Goal: Task Accomplishment & Management: Manage account settings

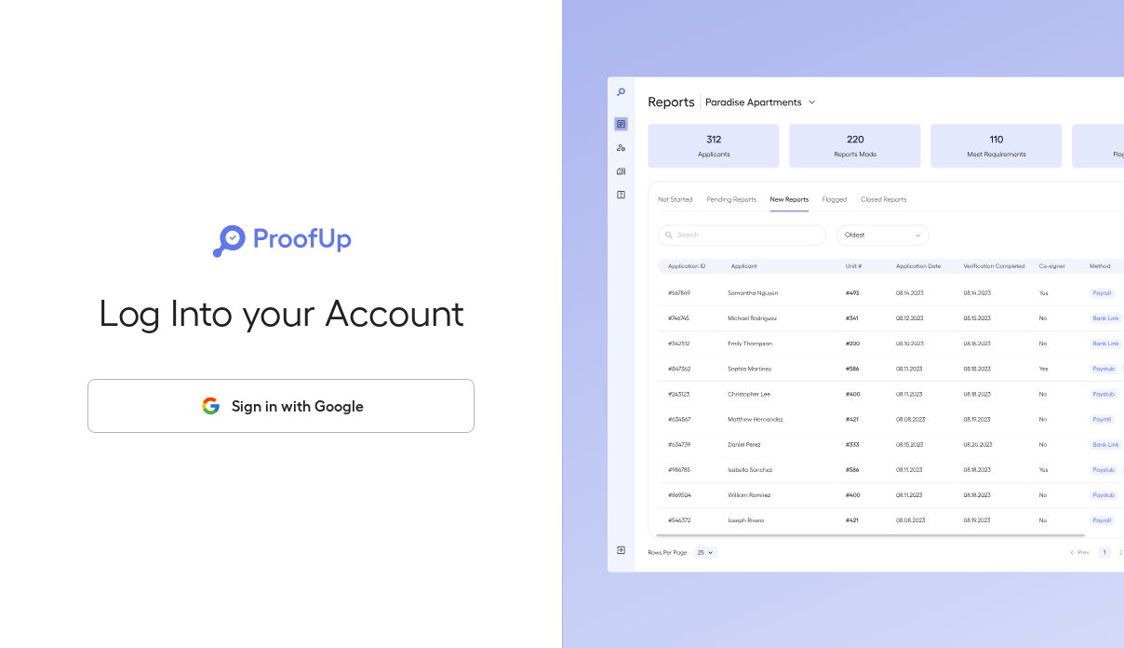
click at [279, 415] on button "Sign in with Google" at bounding box center [281, 406] width 387 height 54
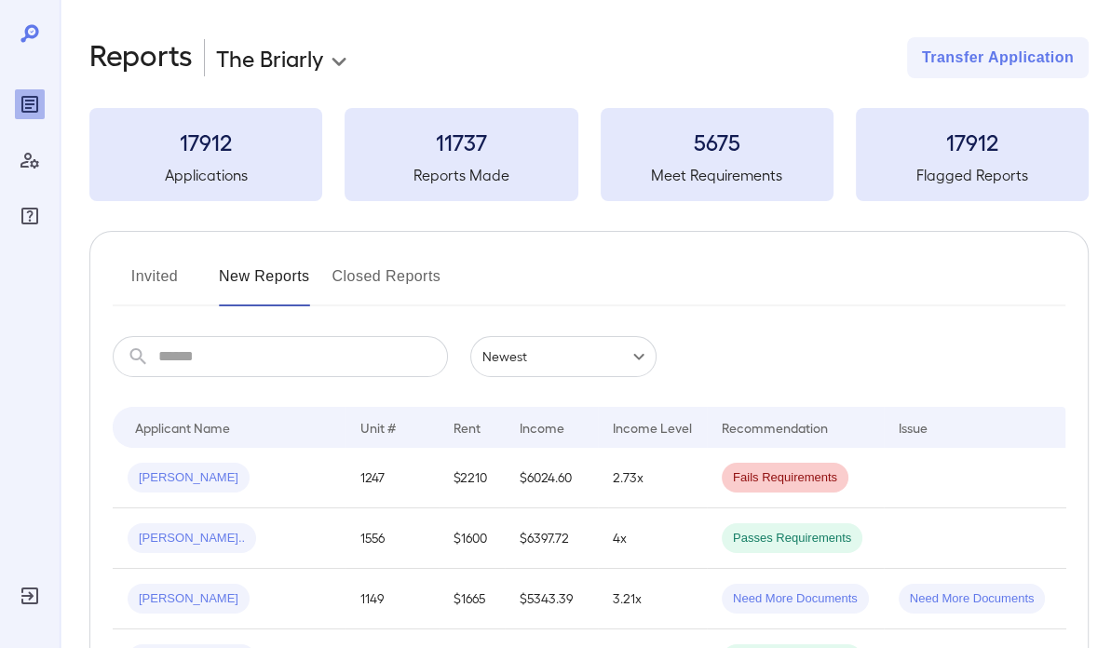
click at [172, 294] on button "Invited" at bounding box center [155, 284] width 84 height 45
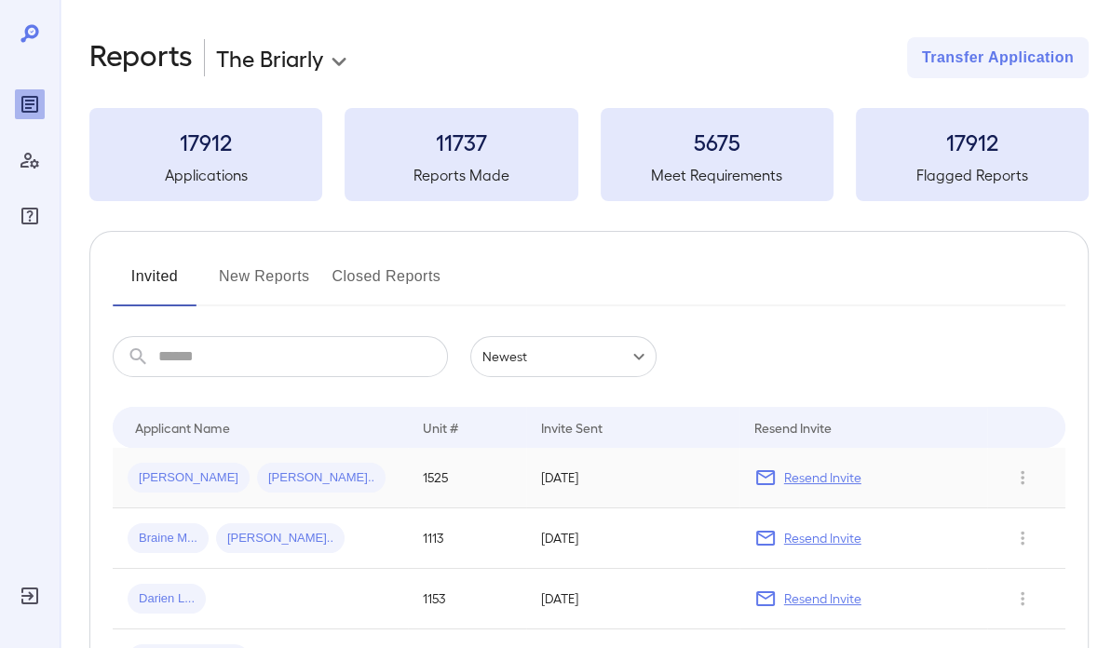
click at [836, 478] on p "Resend Invite" at bounding box center [822, 477] width 77 height 19
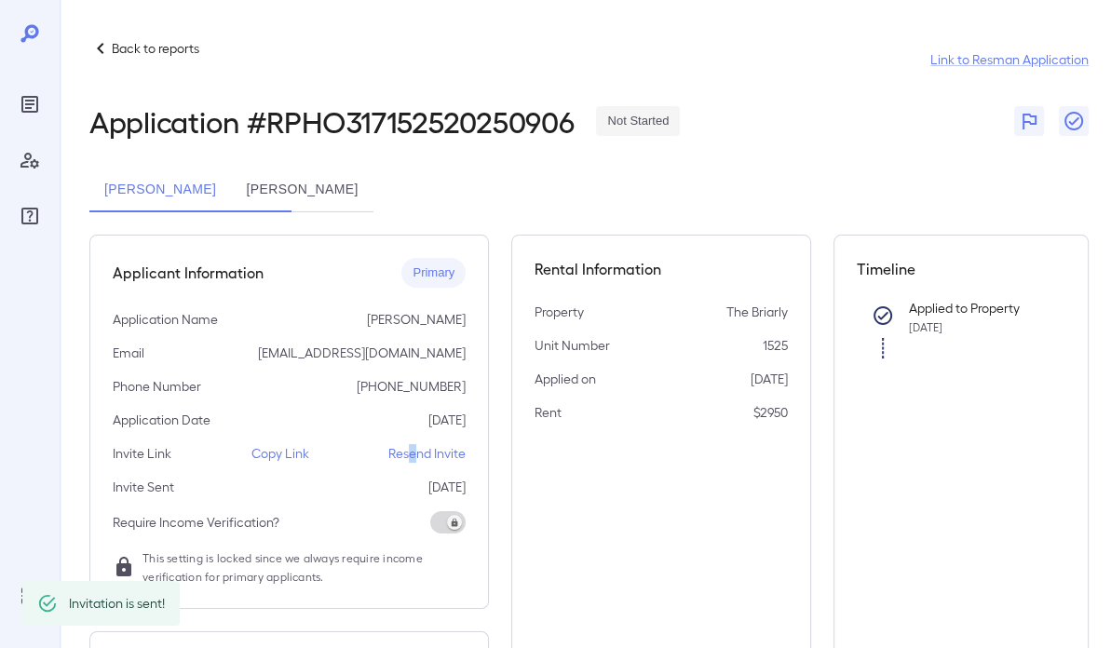
click at [412, 452] on p "Resend Invite" at bounding box center [426, 453] width 77 height 19
click at [155, 50] on p "Back to reports" at bounding box center [156, 48] width 88 height 19
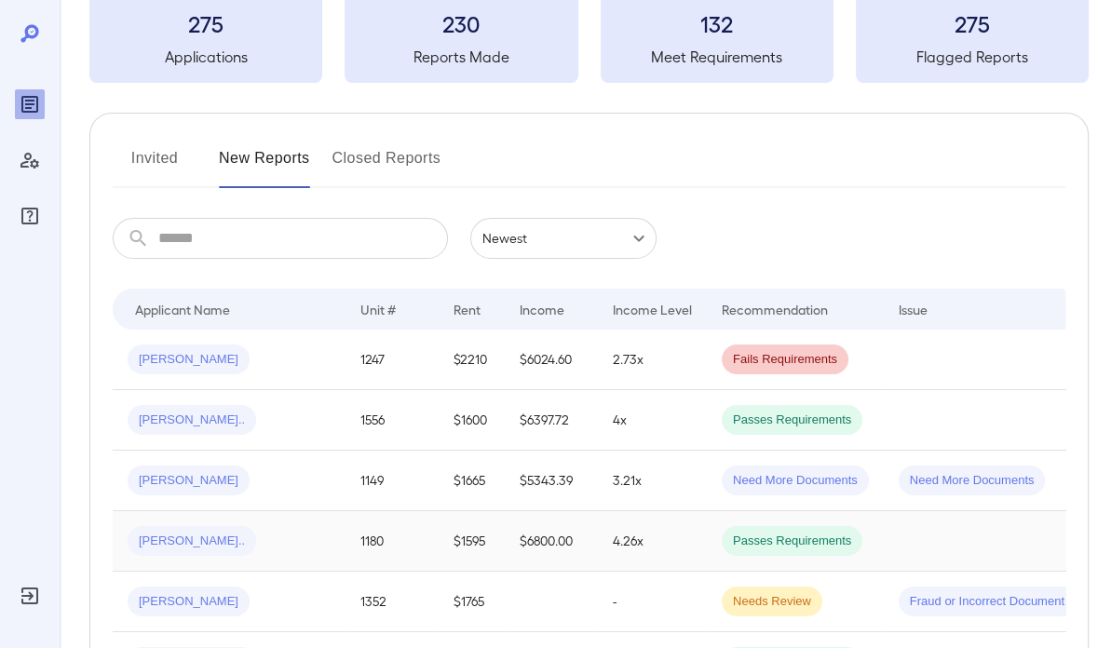
scroll to position [186, 0]
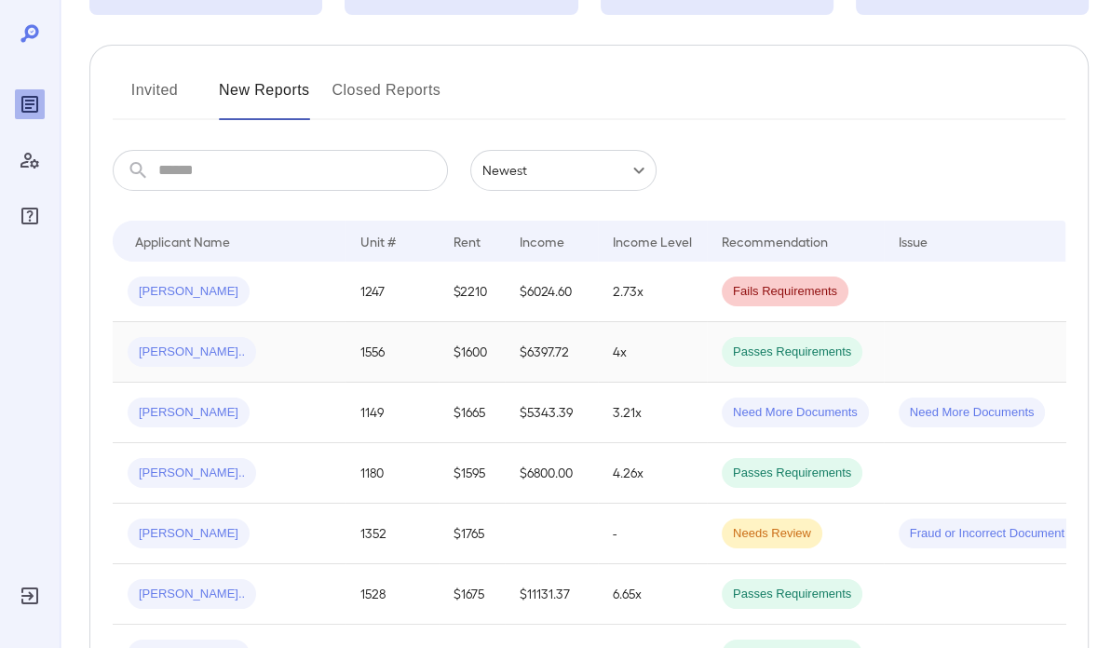
click at [442, 347] on td "$1600" at bounding box center [471, 352] width 66 height 61
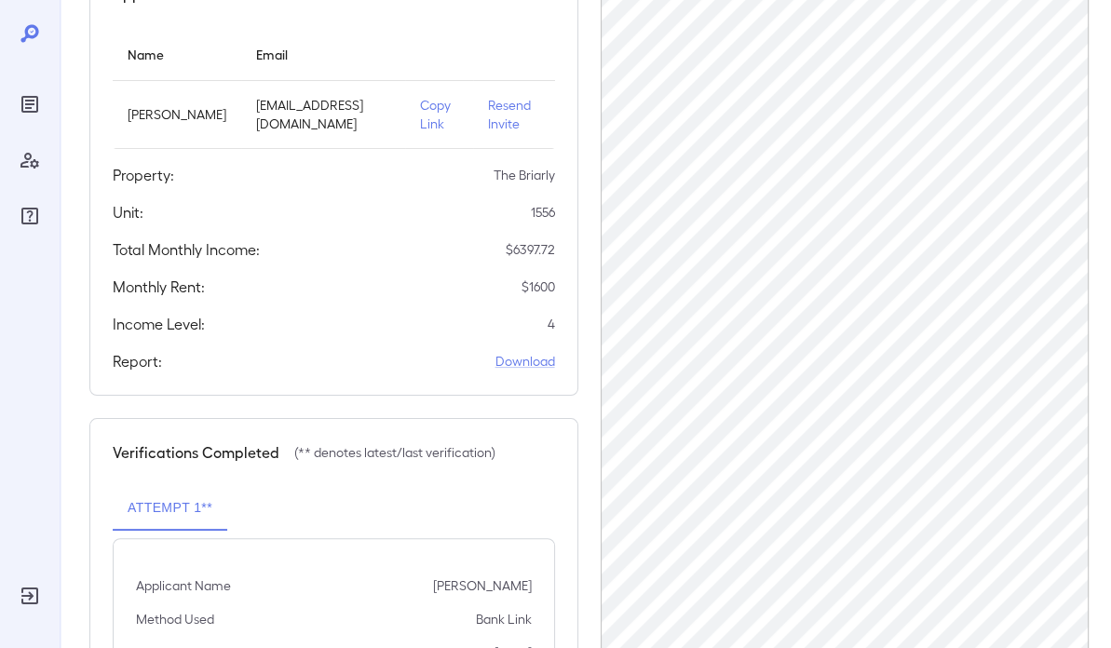
scroll to position [303, 0]
